Goal: Navigation & Orientation: Find specific page/section

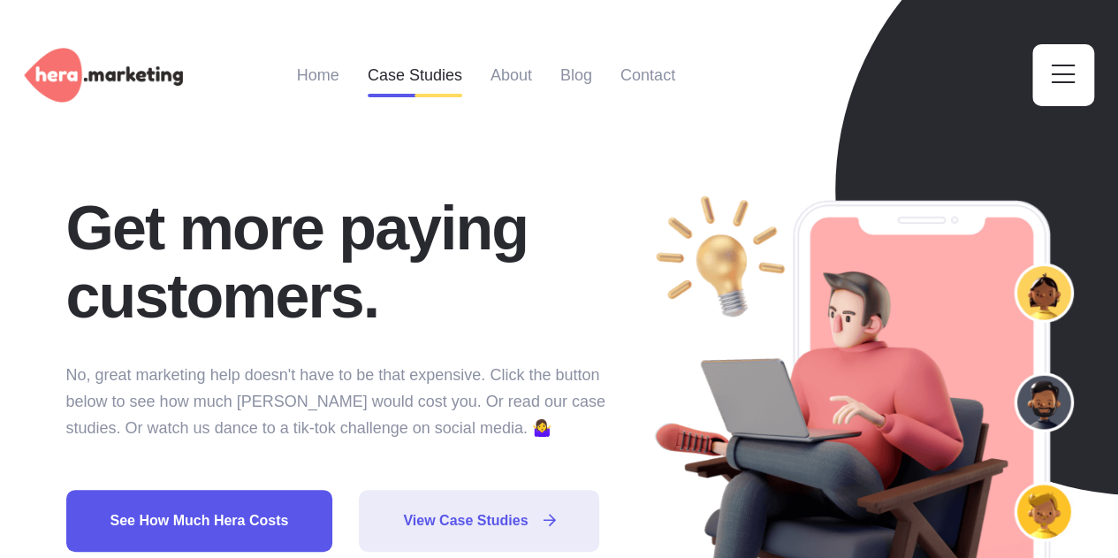
click at [403, 73] on link "Case Studies" at bounding box center [415, 75] width 95 height 88
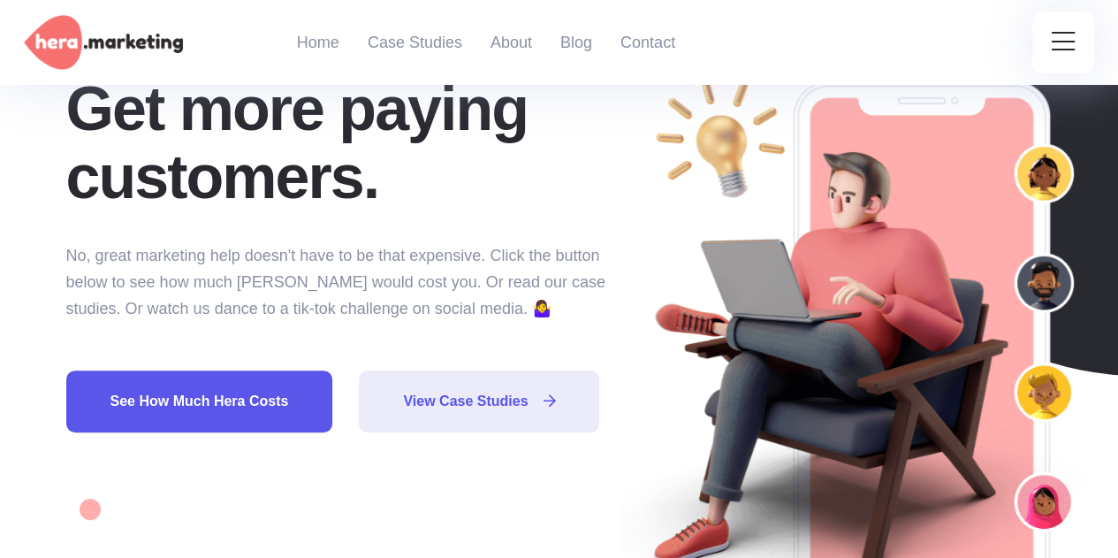
scroll to position [113, 0]
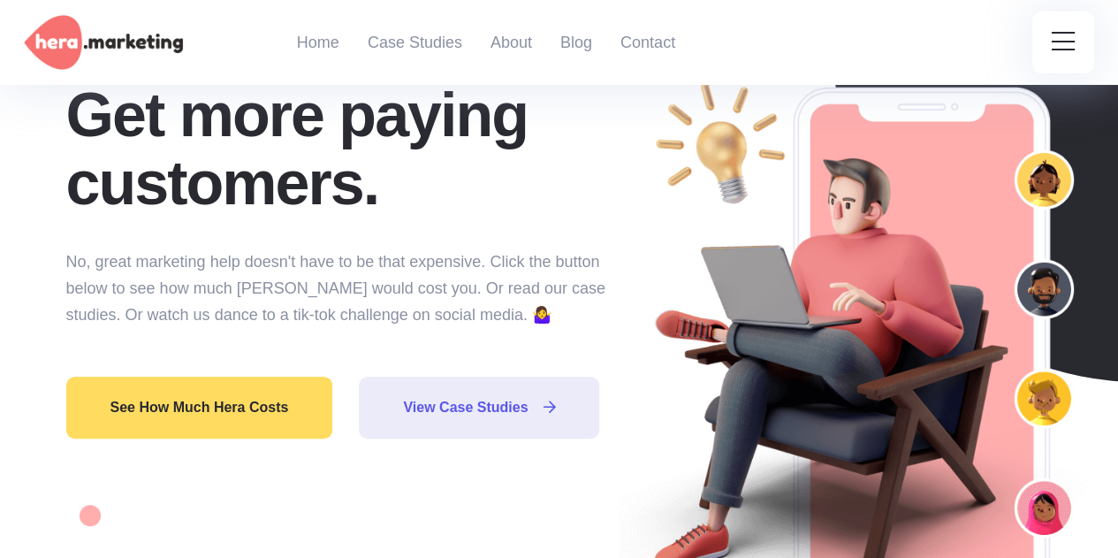
click at [267, 407] on link "See how much Hera costs" at bounding box center [199, 407] width 267 height 62
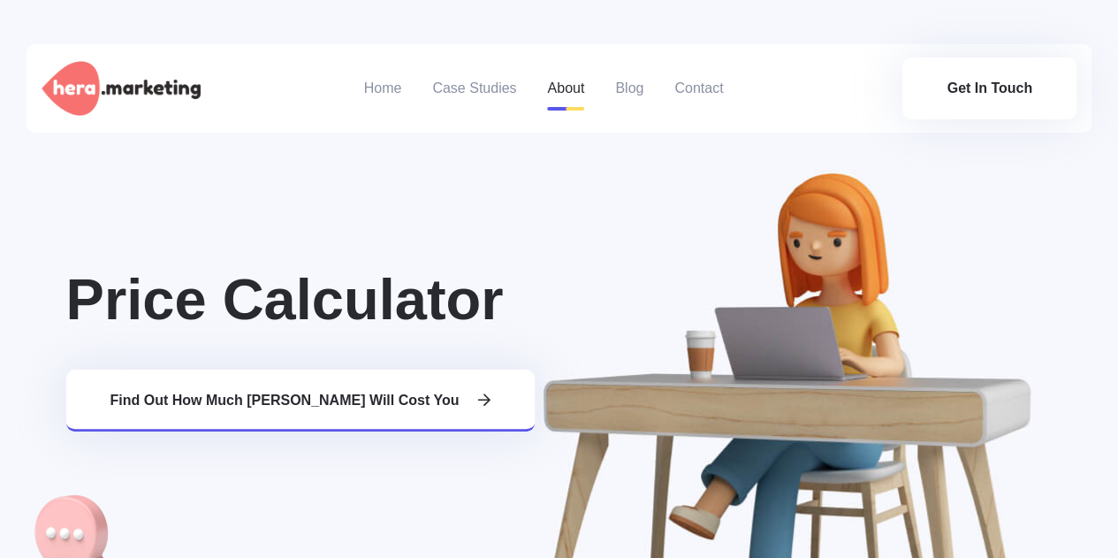
click at [557, 93] on link "About" at bounding box center [565, 88] width 37 height 88
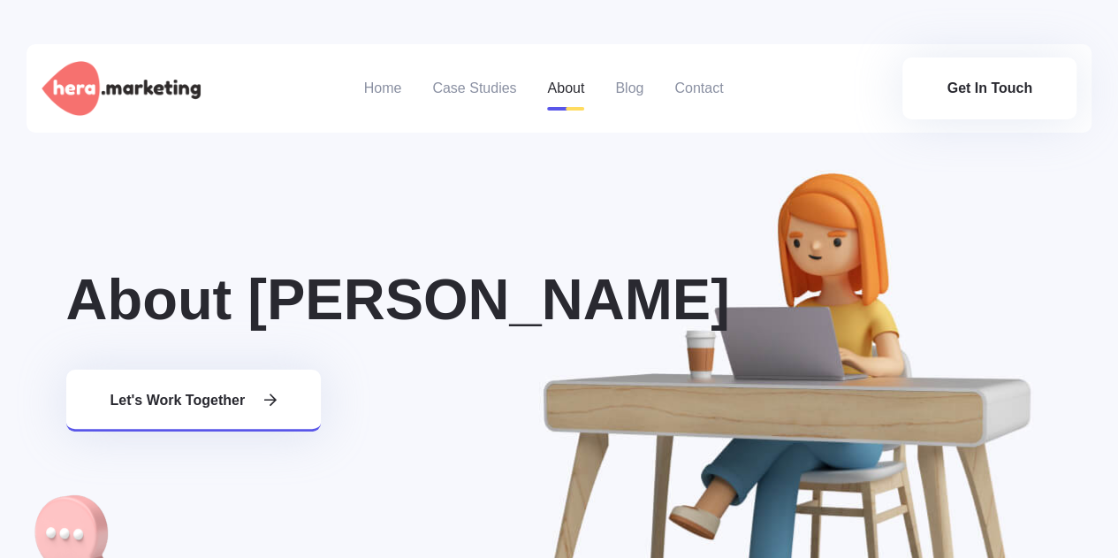
click at [566, 89] on link "About" at bounding box center [565, 88] width 37 height 88
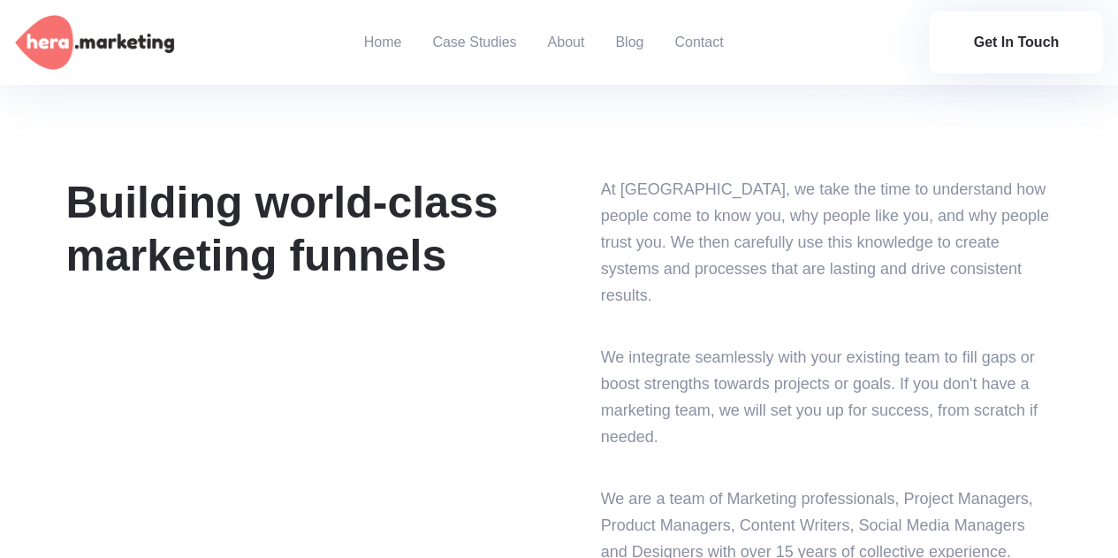
scroll to position [2209, 0]
